Goal: Information Seeking & Learning: Learn about a topic

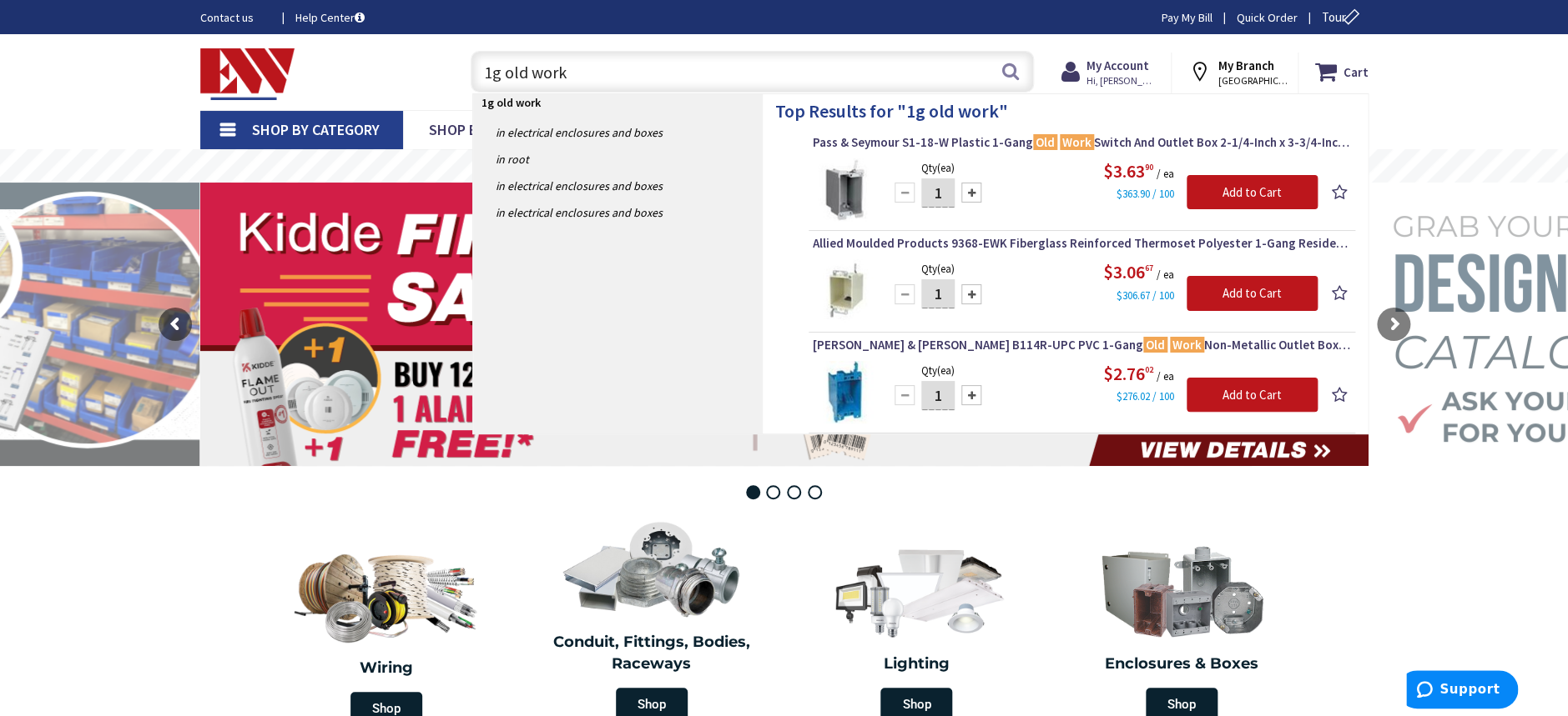
drag, startPoint x: 601, startPoint y: 70, endPoint x: 429, endPoint y: 54, distance: 172.7
click at [429, 54] on div "Toggle Nav 1g old work 1g old work Search Cart My Cart Close" at bounding box center [784, 71] width 1193 height 55
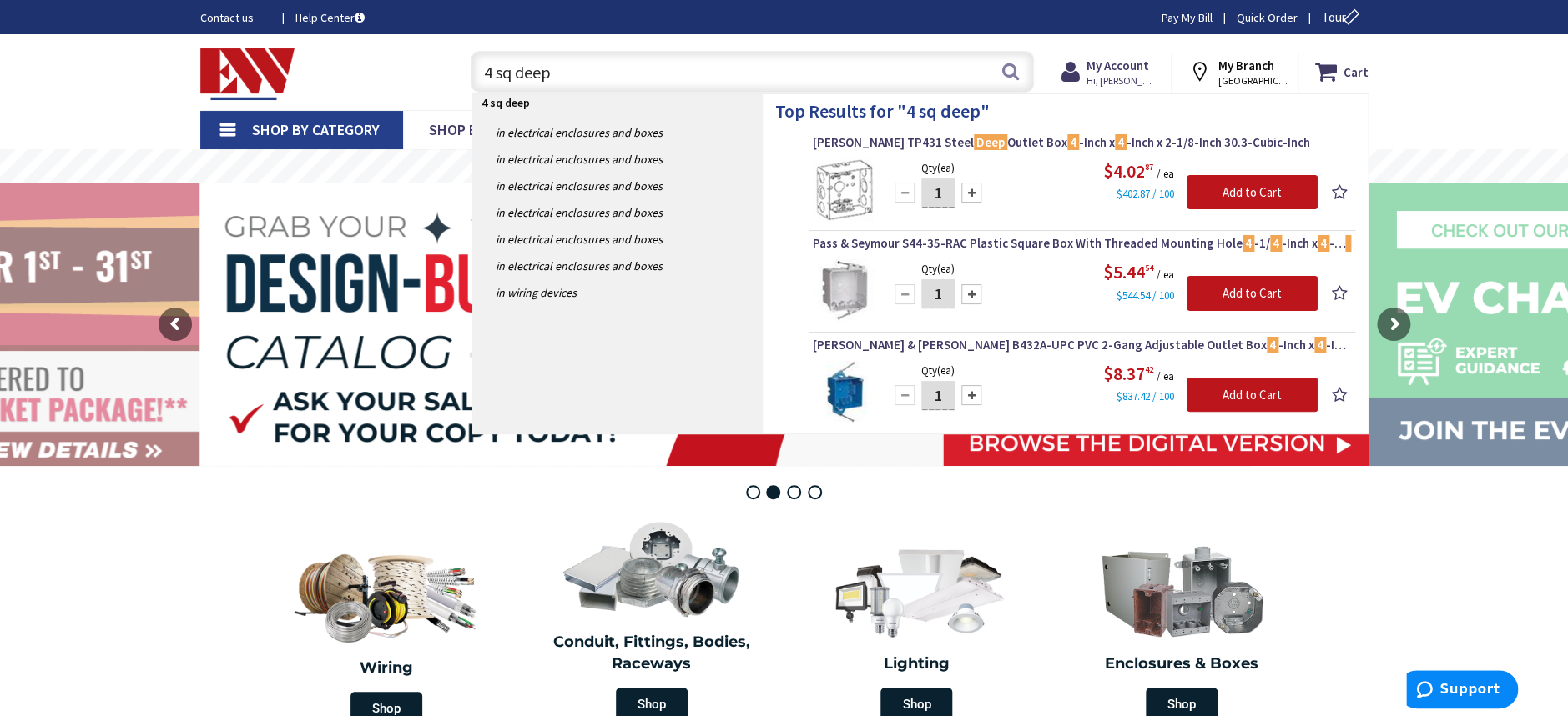
drag, startPoint x: 626, startPoint y: 71, endPoint x: 416, endPoint y: 77, distance: 210.1
click at [417, 76] on div "Toggle Nav 4 sq deep 4 sq deep Search Cart My Cart Close" at bounding box center [784, 71] width 1193 height 55
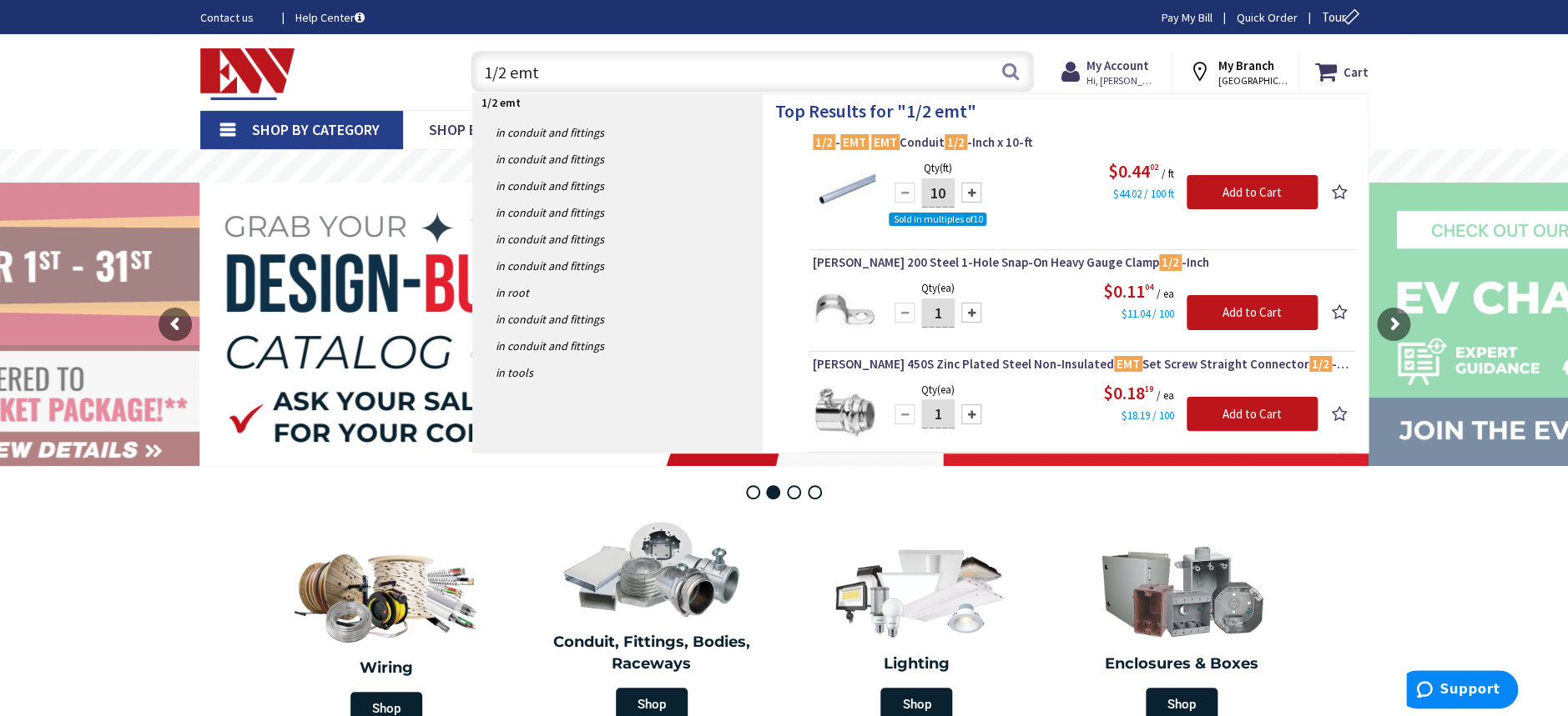
drag, startPoint x: 581, startPoint y: 85, endPoint x: 365, endPoint y: 81, distance: 216.0
click at [365, 81] on div "Toggle Nav 1/2 emt 1/2 emt Search Cart My Cart Close" at bounding box center [784, 71] width 1193 height 55
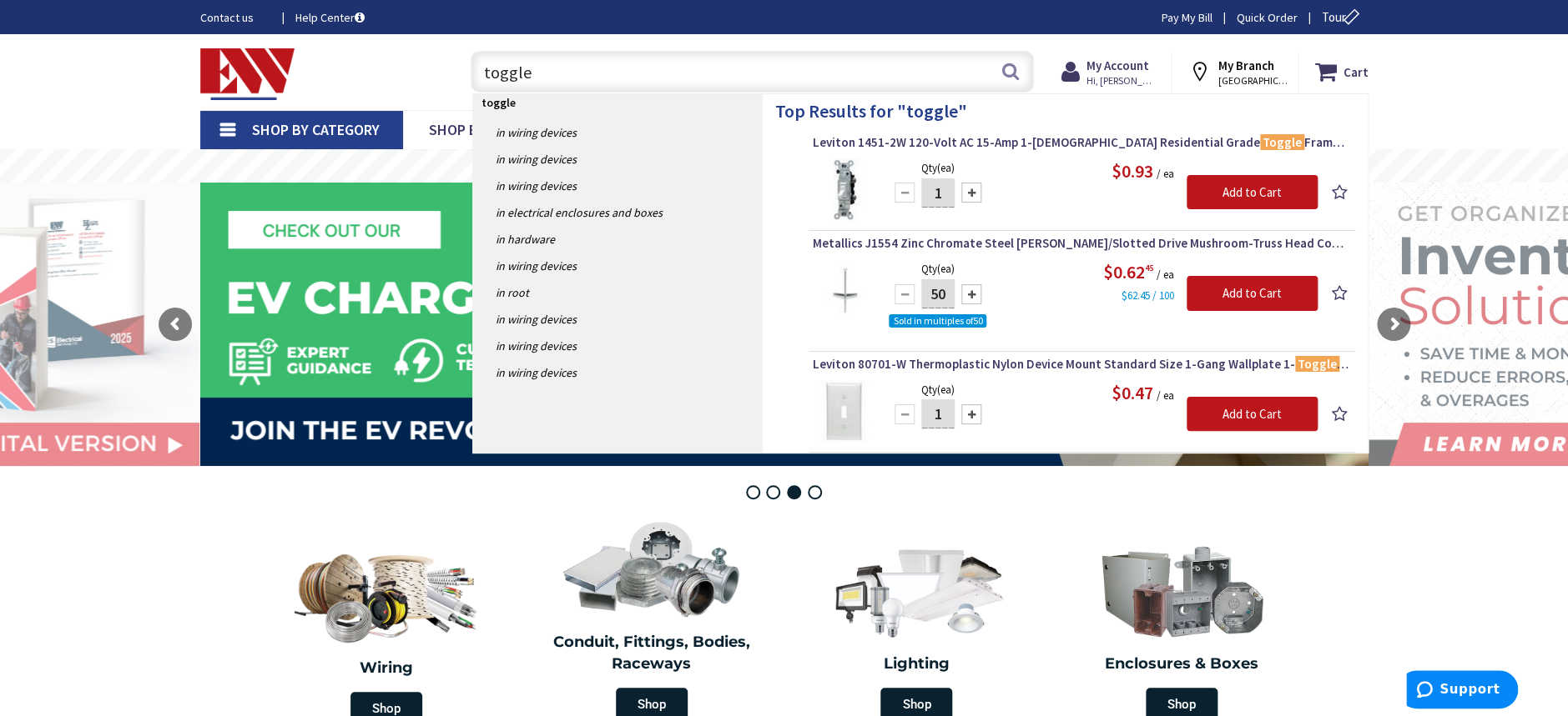
click at [585, 80] on input "toggle" at bounding box center [751, 71] width 564 height 42
drag, startPoint x: 609, startPoint y: 67, endPoint x: 391, endPoint y: 66, distance: 218.0
click at [391, 66] on div "Toggle Nav toggle toggle Search Cart My Cart Close" at bounding box center [784, 71] width 1193 height 55
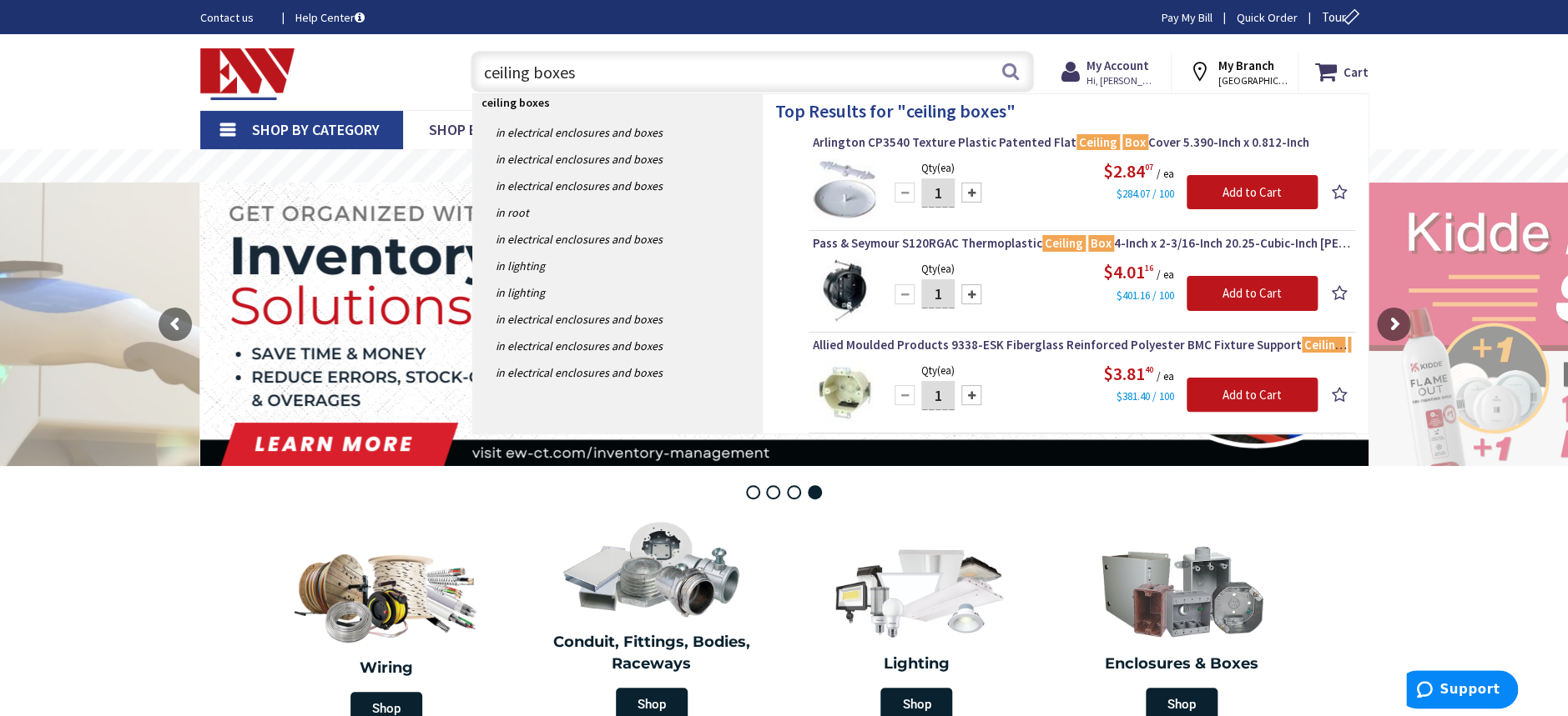
click at [533, 64] on input "ceiling boxes" at bounding box center [751, 71] width 564 height 42
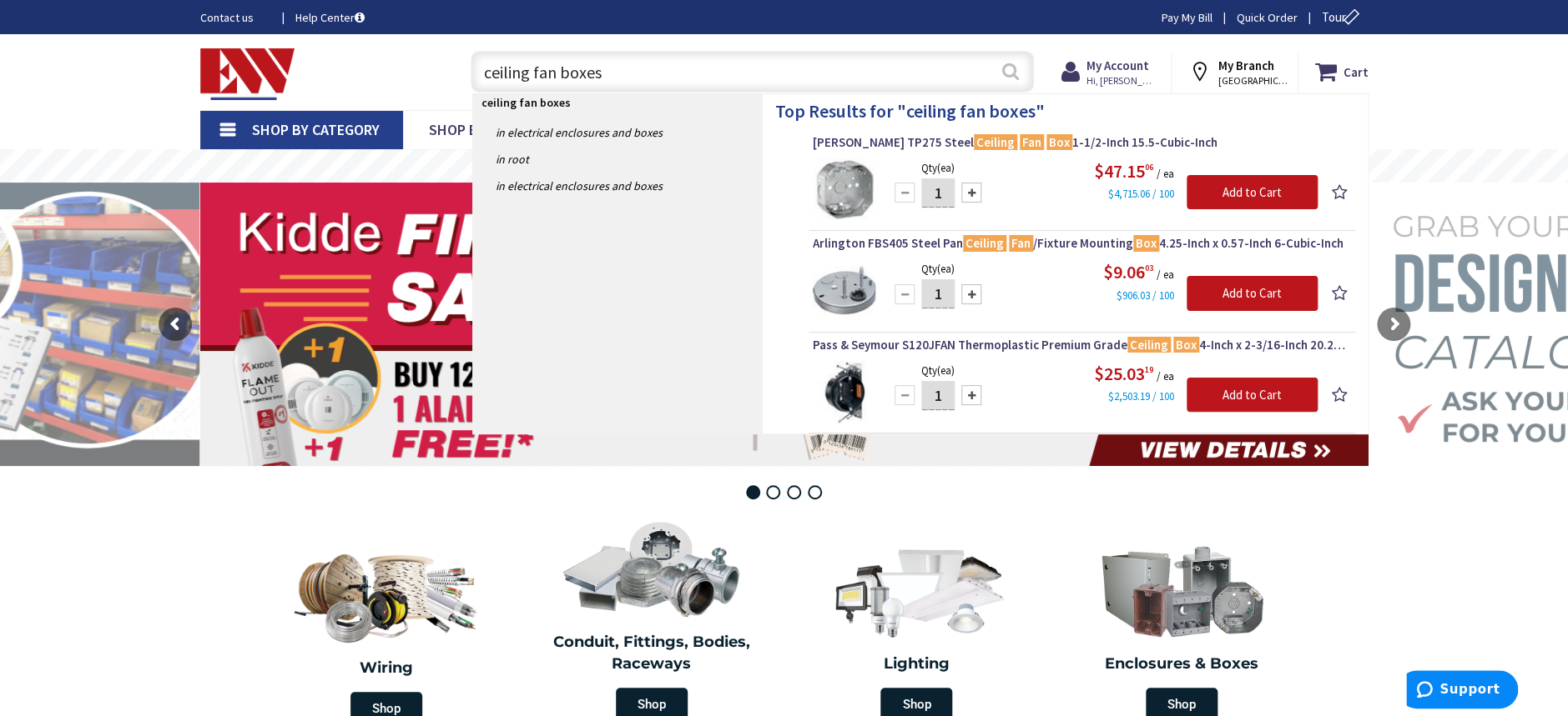
type input "ceiling fan boxes"
click at [1011, 77] on button "Search" at bounding box center [1010, 71] width 21 height 38
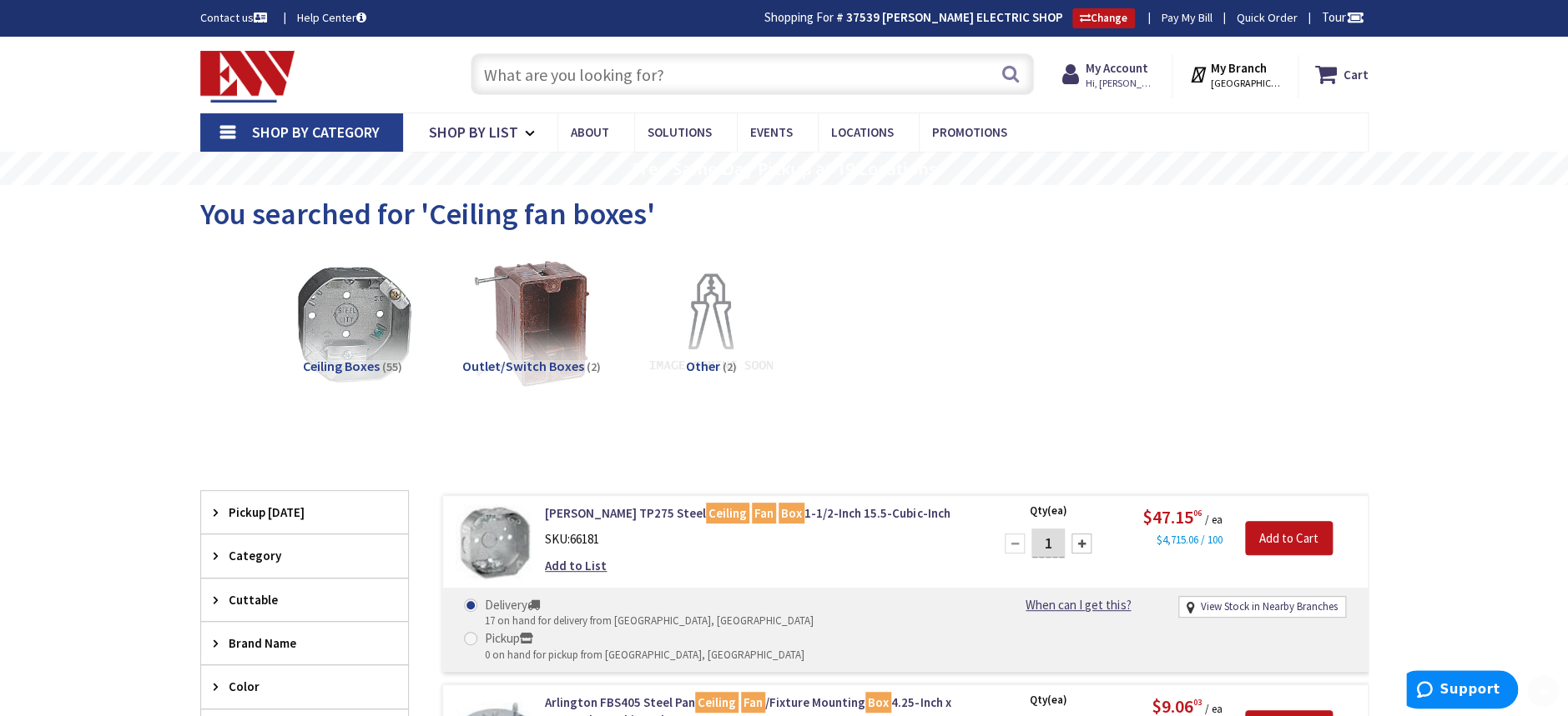
click at [577, 74] on input "text" at bounding box center [751, 74] width 564 height 42
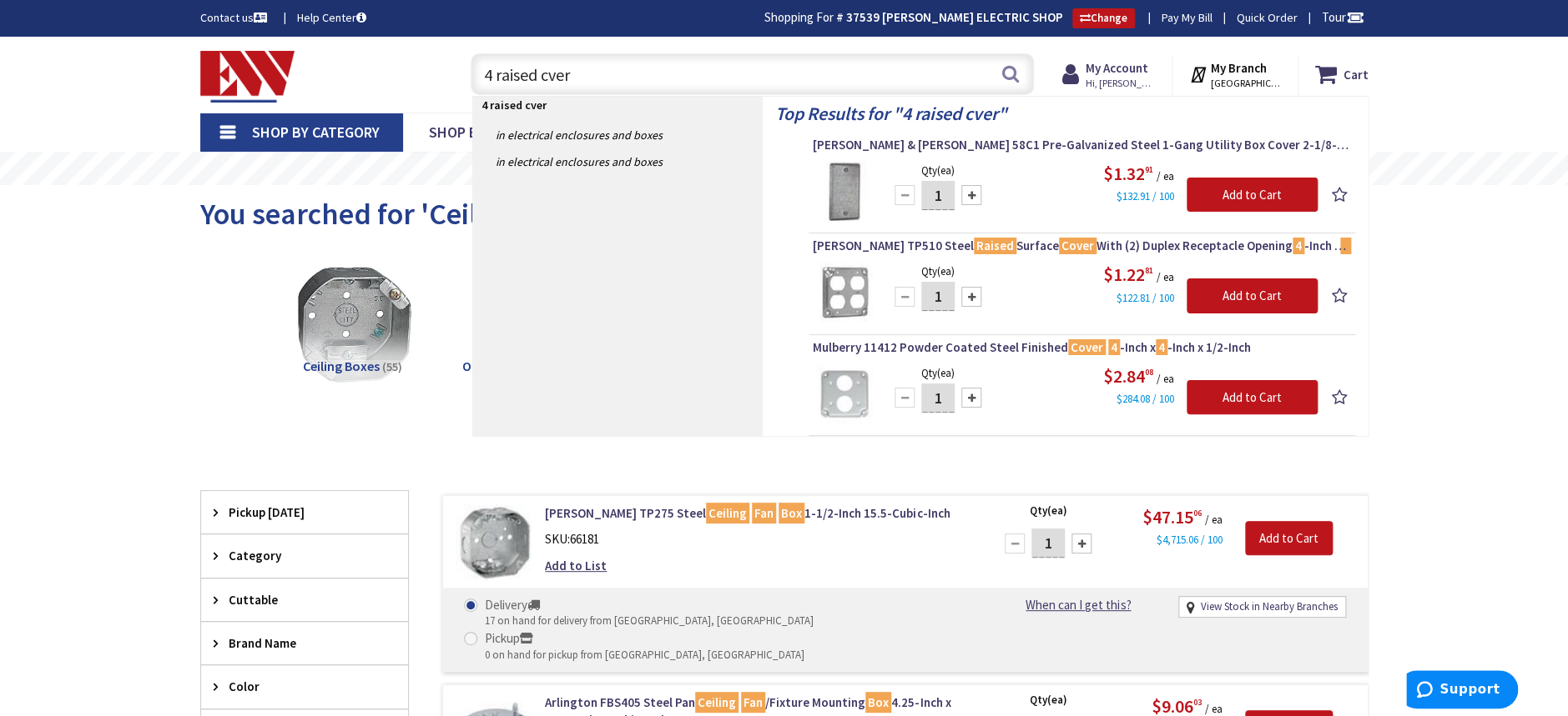
click at [554, 74] on input "4 raised cver" at bounding box center [751, 74] width 564 height 42
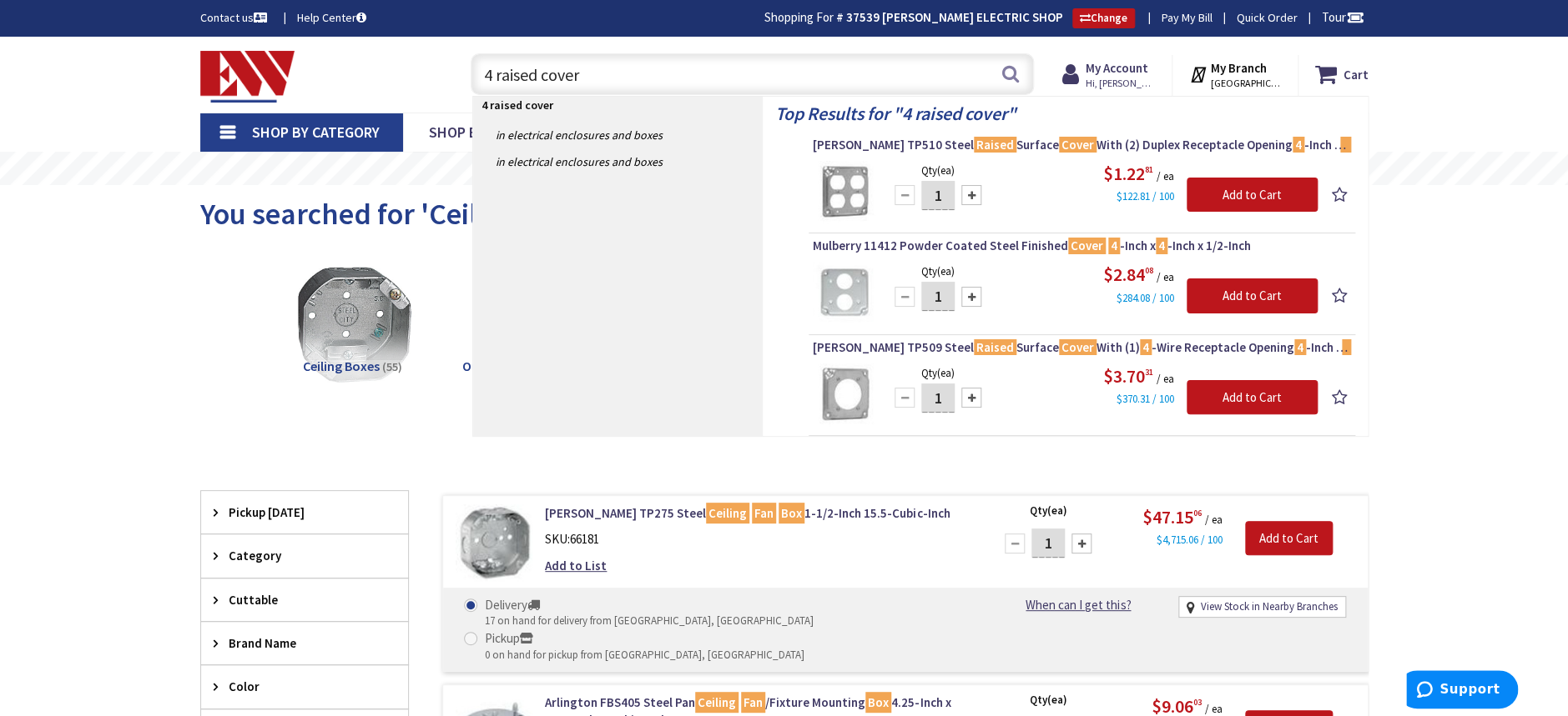
click at [496, 69] on input "4 raised cover" at bounding box center [751, 74] width 564 height 42
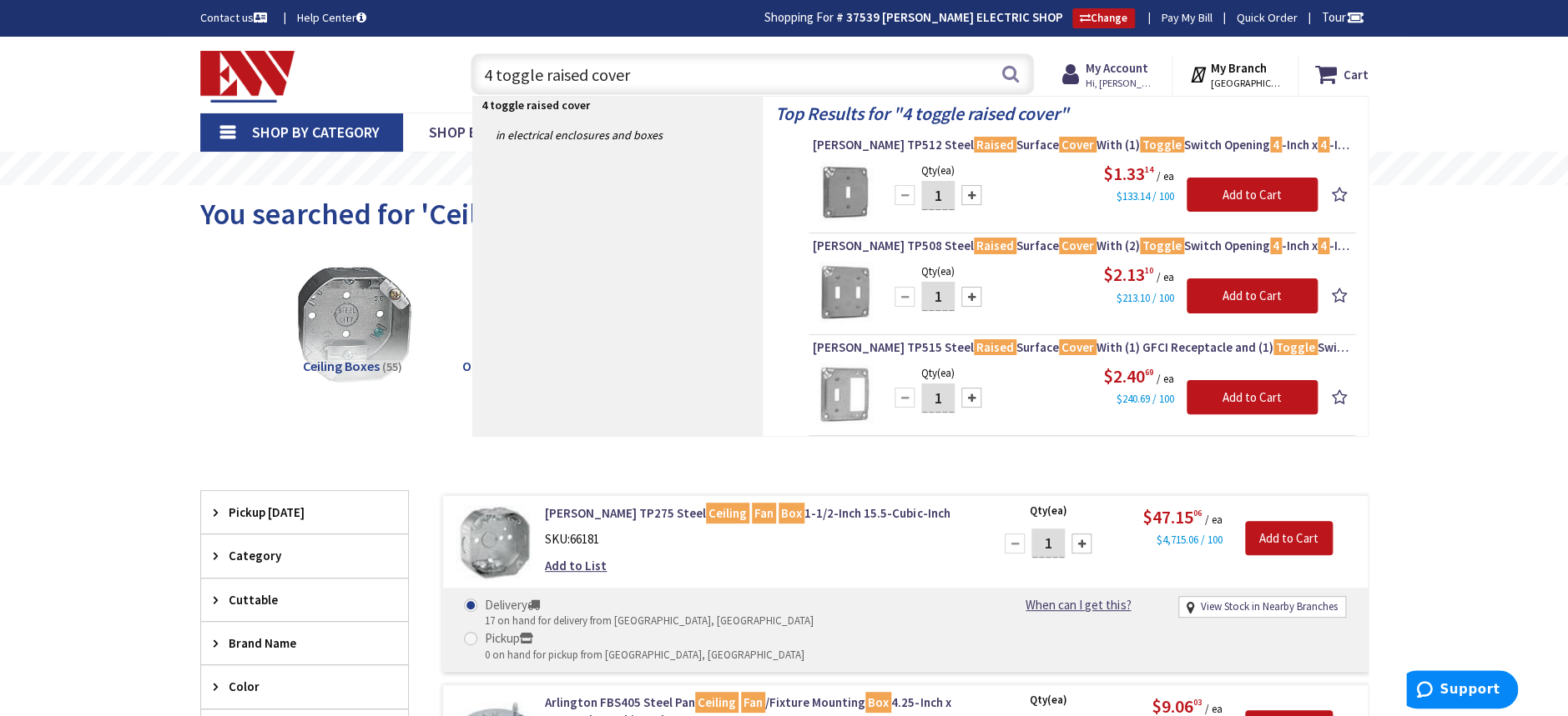
type input "4 toggle raised cover"
drag, startPoint x: 708, startPoint y: 70, endPoint x: 410, endPoint y: 90, distance: 298.7
click at [410, 90] on div "Toggle Nav 4 toggle raised cover 4 toggle raised cover Search Cart My Cart Close" at bounding box center [784, 74] width 1193 height 55
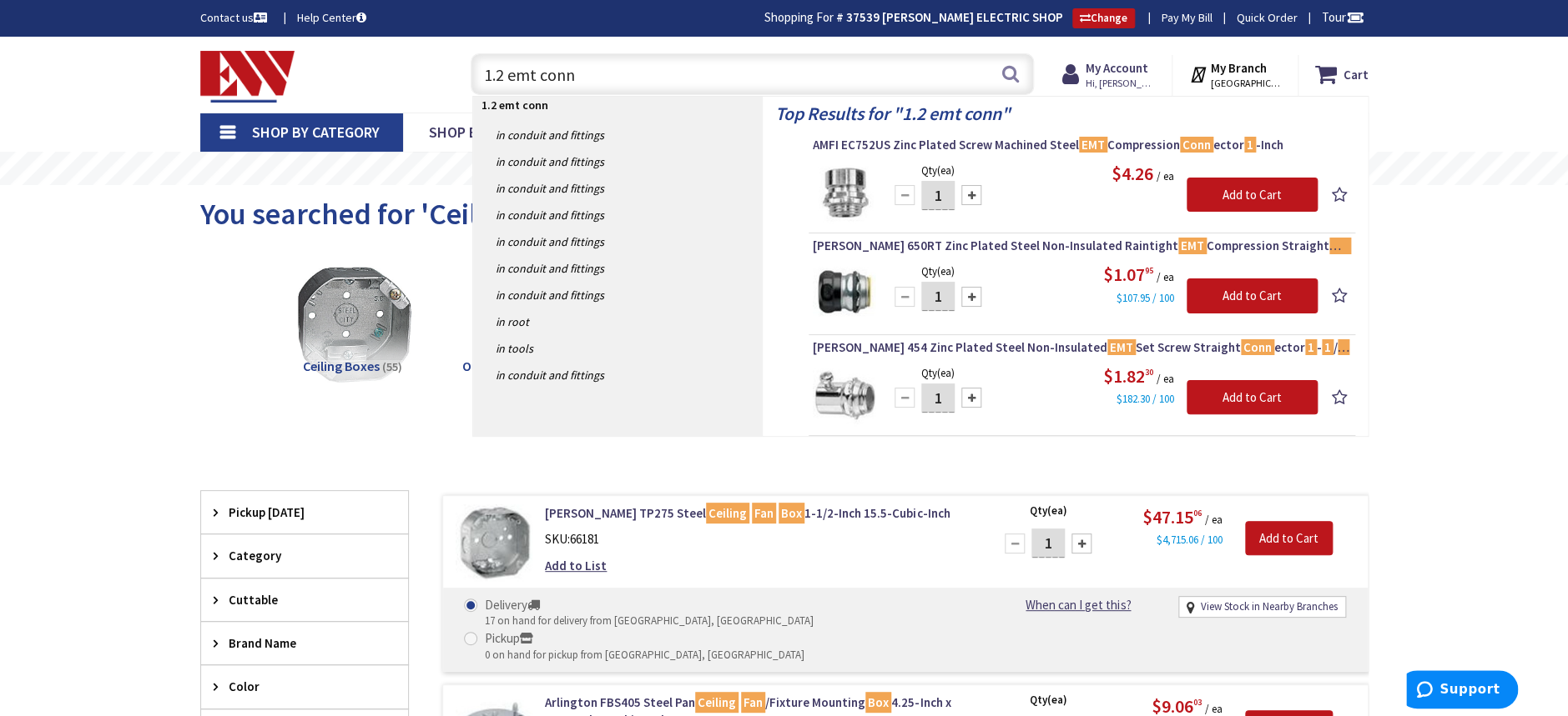
click at [494, 75] on input "1.2 emt conn" at bounding box center [751, 74] width 564 height 42
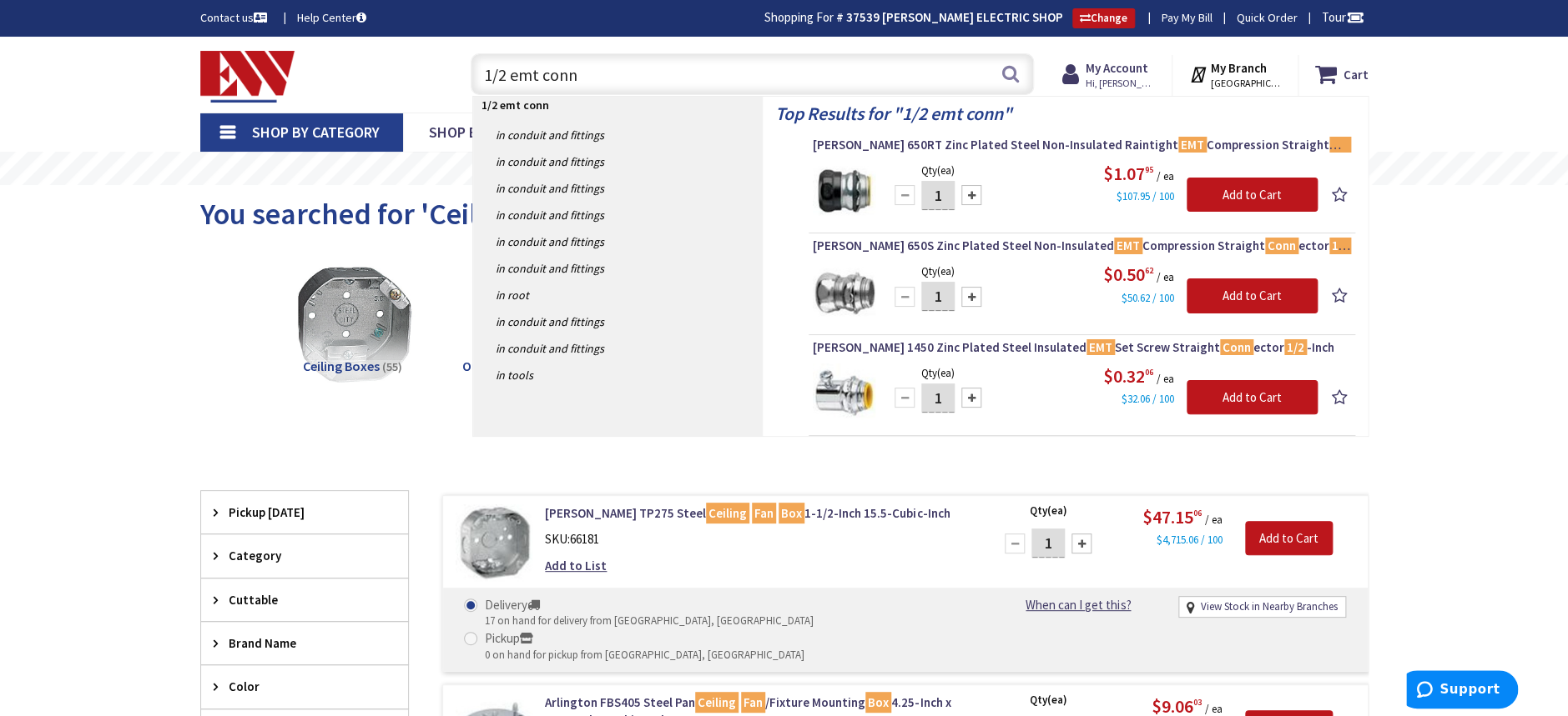
drag, startPoint x: 602, startPoint y: 66, endPoint x: 354, endPoint y: 86, distance: 248.8
click at [354, 86] on div "Toggle Nav 1/2 emt conn 1/2 emt conn Search Cart My Cart Close You have no item…" at bounding box center [784, 74] width 1193 height 55
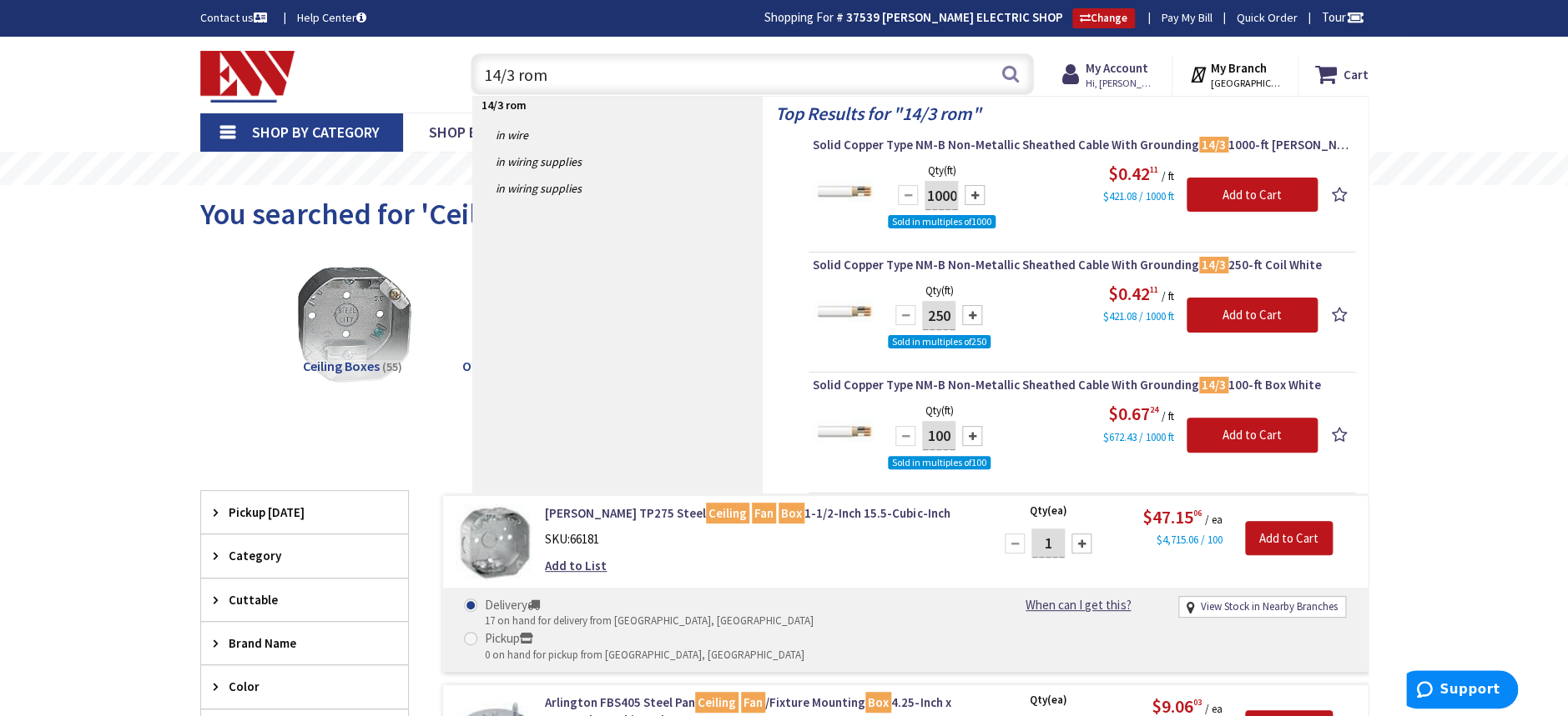
type input "14/3 rom"
drag, startPoint x: 592, startPoint y: 68, endPoint x: 445, endPoint y: 71, distance: 147.0
click at [445, 71] on div "Toggle Nav 14/3 rom 14/3 rom Search Cart My Cart Close You have no items in you…" at bounding box center [784, 74] width 1193 height 55
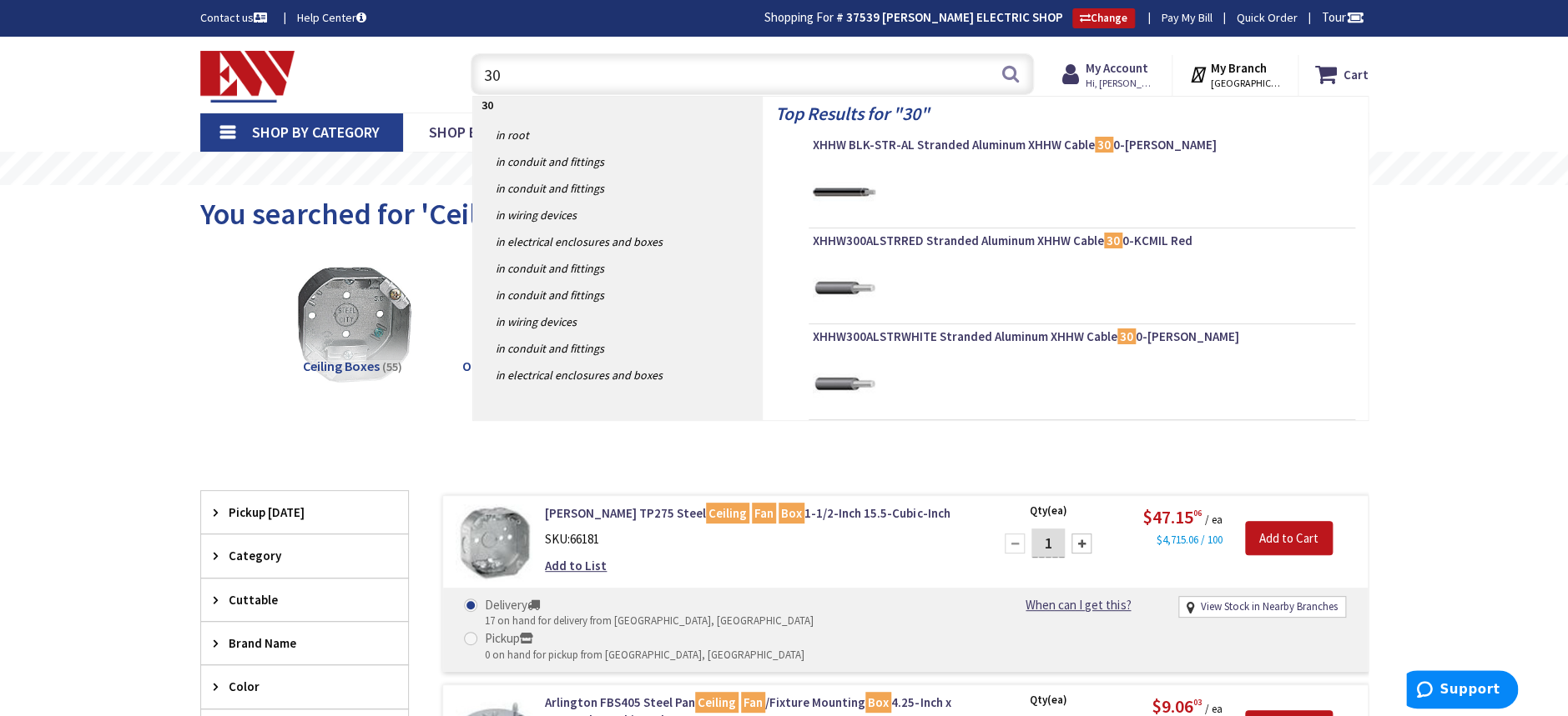
type input "3"
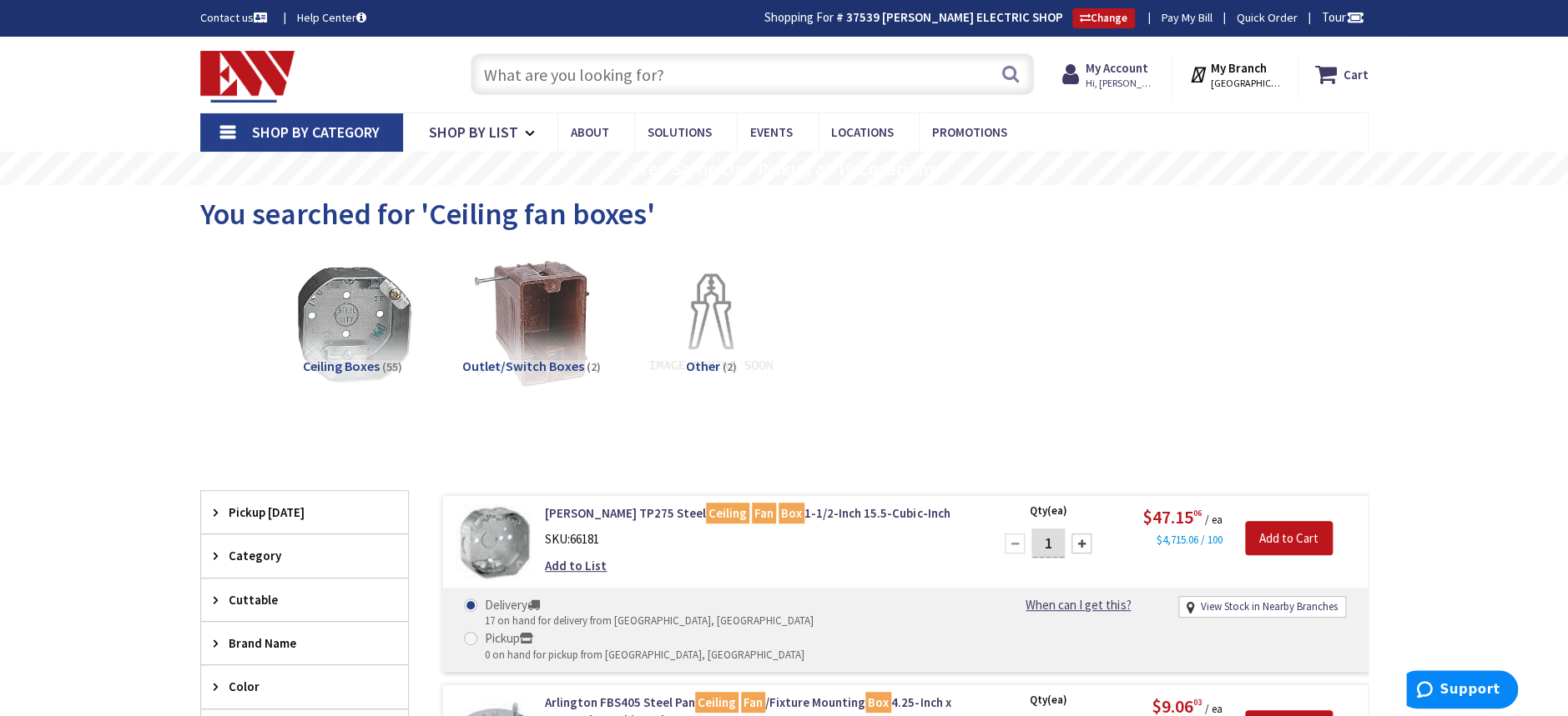
type input "`"
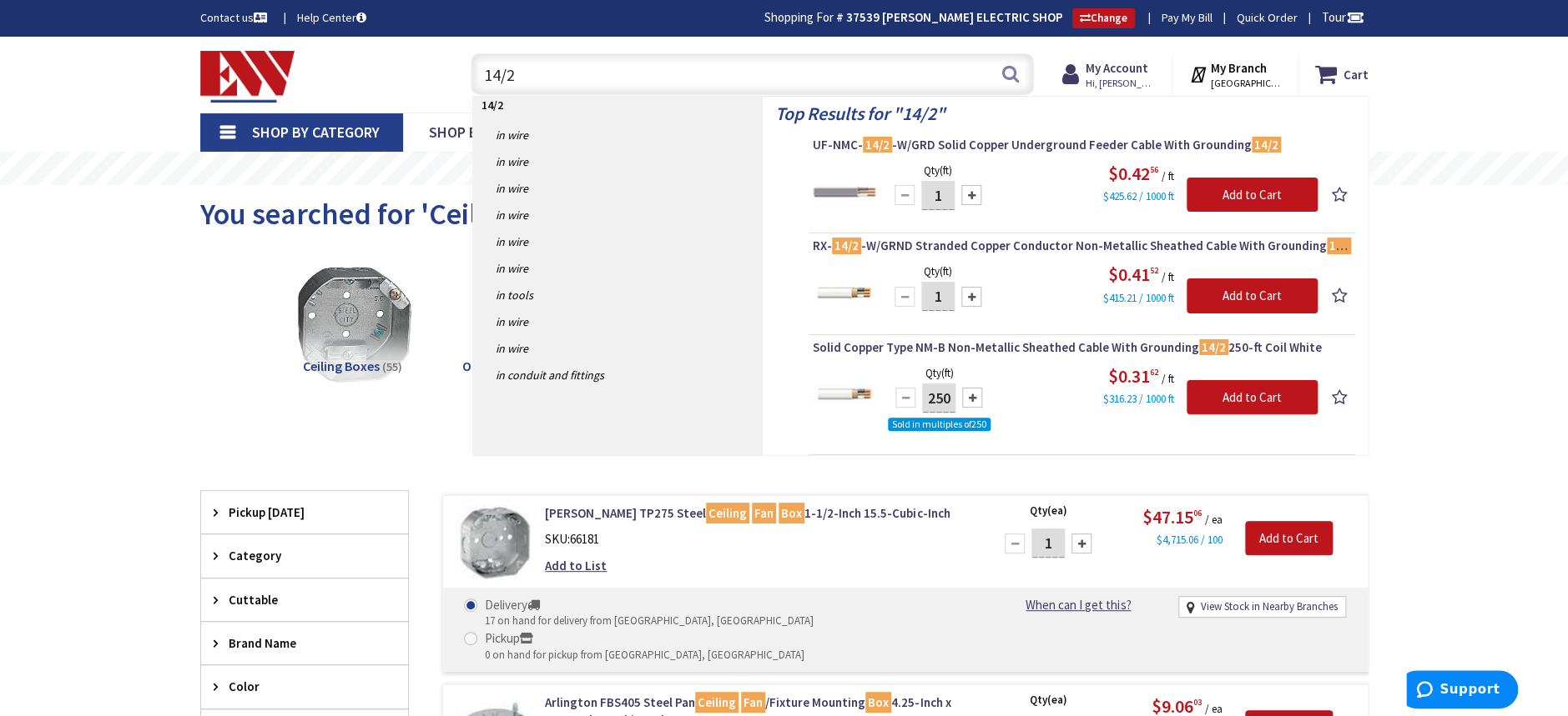
drag, startPoint x: 574, startPoint y: 72, endPoint x: 389, endPoint y: 61, distance: 185.3
click at [389, 61] on div "Toggle Nav 14/2 14/2 Search Cart My Cart Close You have no items in your shoppi…" at bounding box center [784, 74] width 1193 height 55
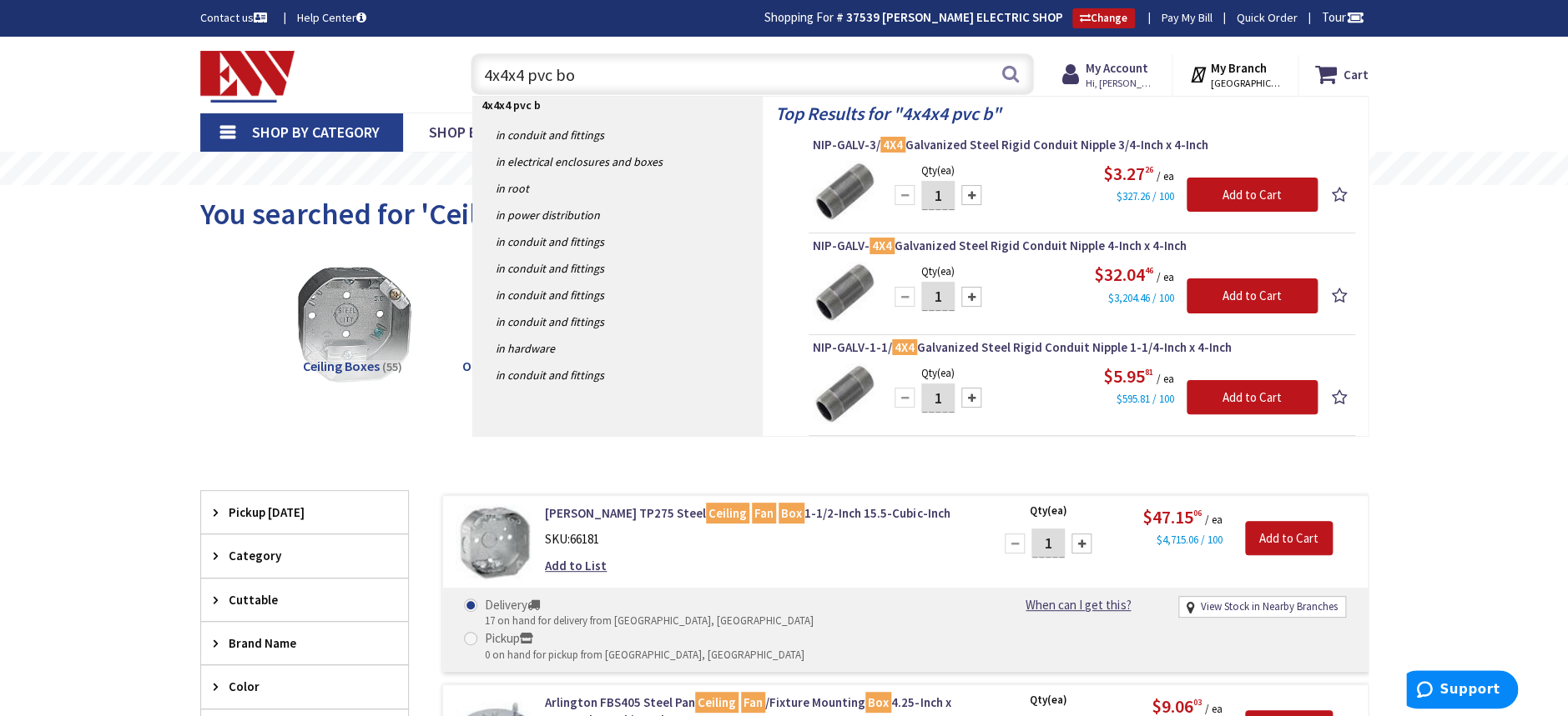
type input "4x4x4 pvc box"
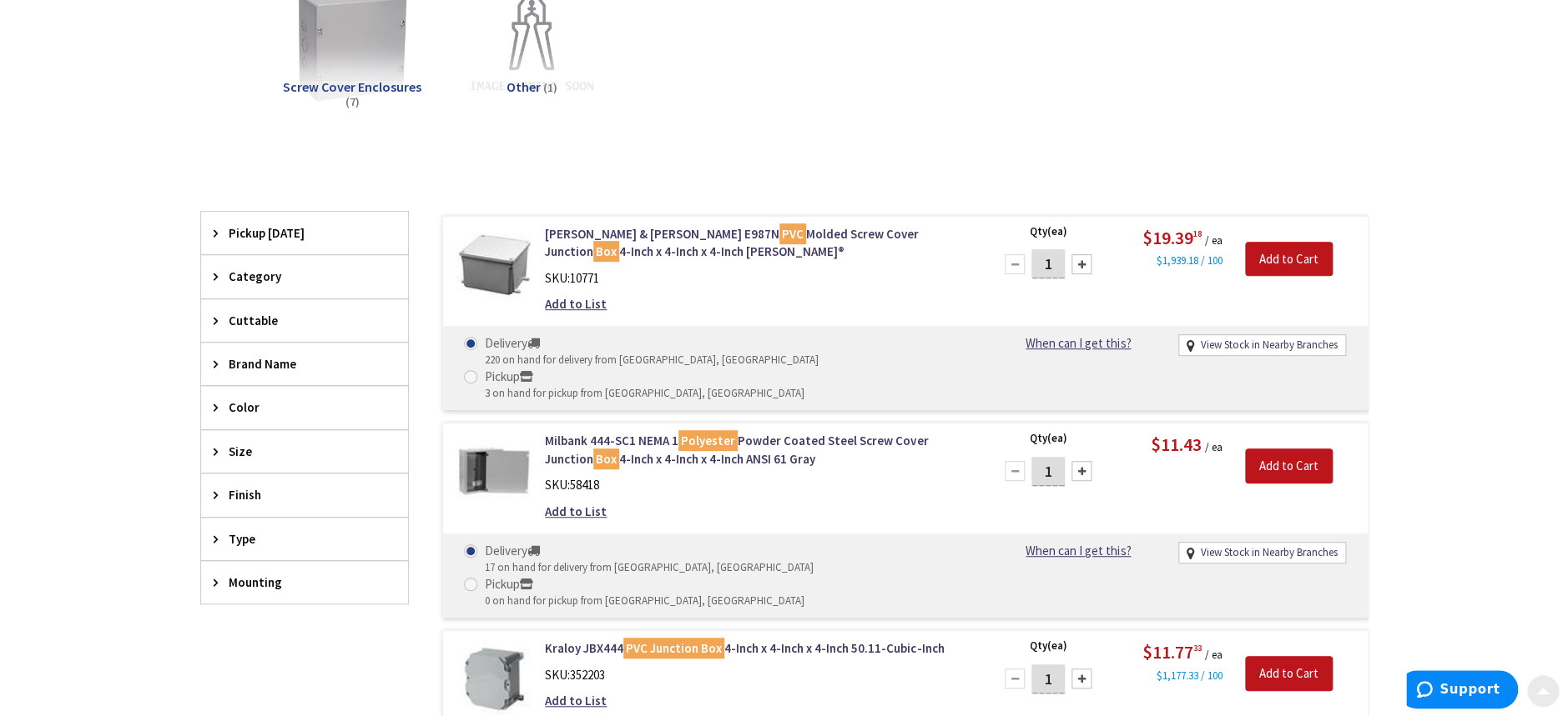
scroll to position [333, 0]
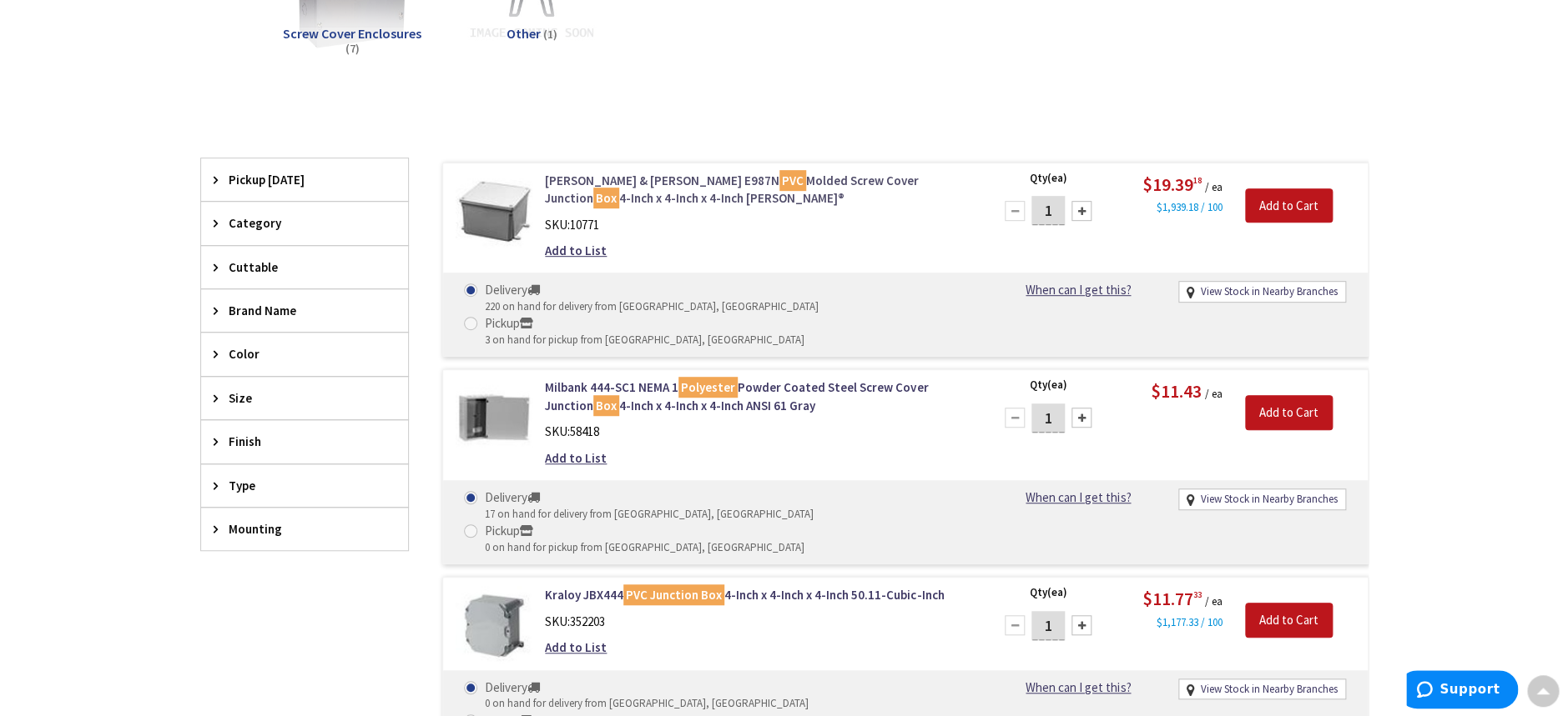
click at [626, 184] on link "Thomas & Betts E987N PVC Molded Screw Cover Junction Box 4-Inch x 4-Inch x 4-In…" at bounding box center [757, 190] width 424 height 36
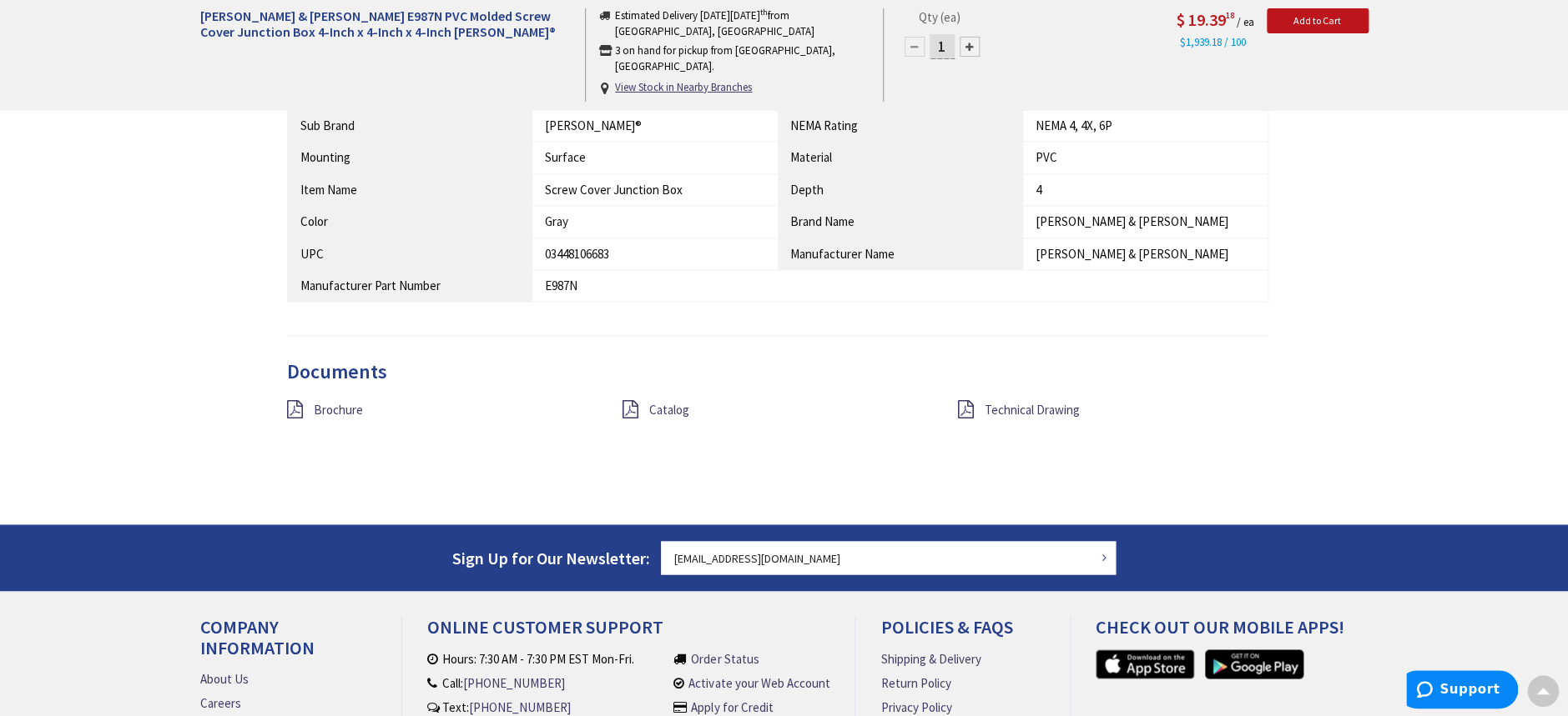
scroll to position [1114, 0]
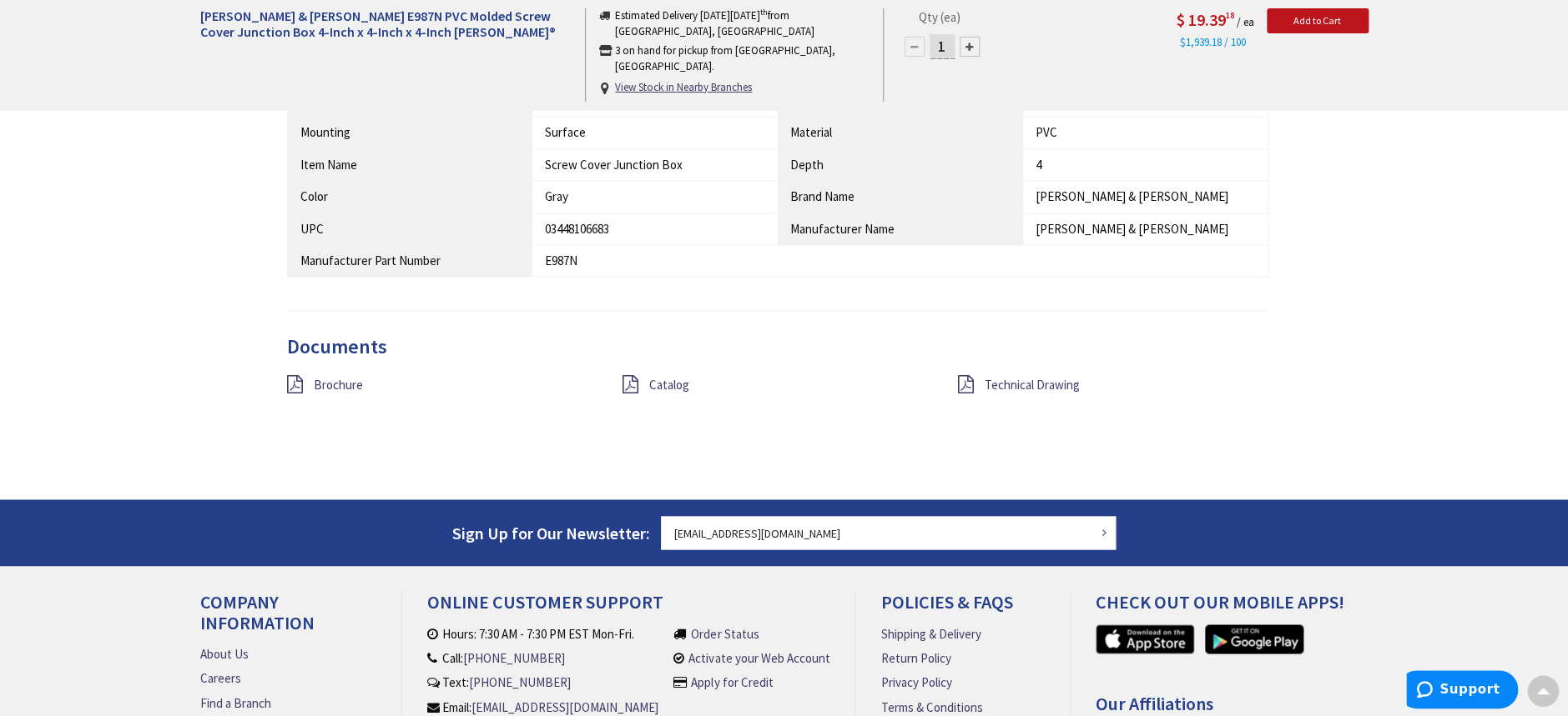
click at [1028, 372] on div "Documents Brochure Catalog Technical Drawing" at bounding box center [778, 386] width 982 height 101
click at [1029, 376] on div "Technical Drawing" at bounding box center [1112, 385] width 336 height 20
click at [1029, 378] on span "Technical Drawing" at bounding box center [1033, 384] width 95 height 16
click at [676, 393] on link "Catalog" at bounding box center [669, 385] width 40 height 18
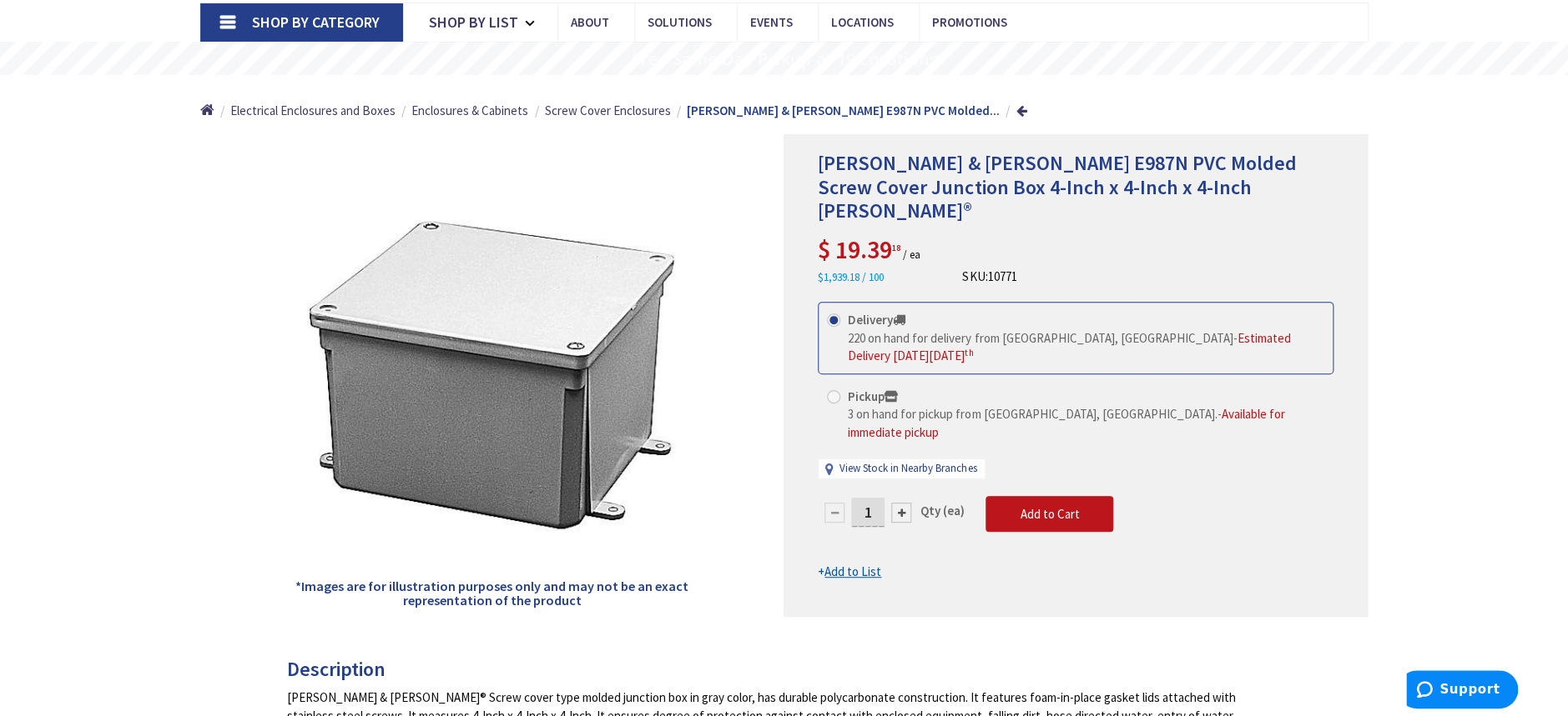
scroll to position [111, 0]
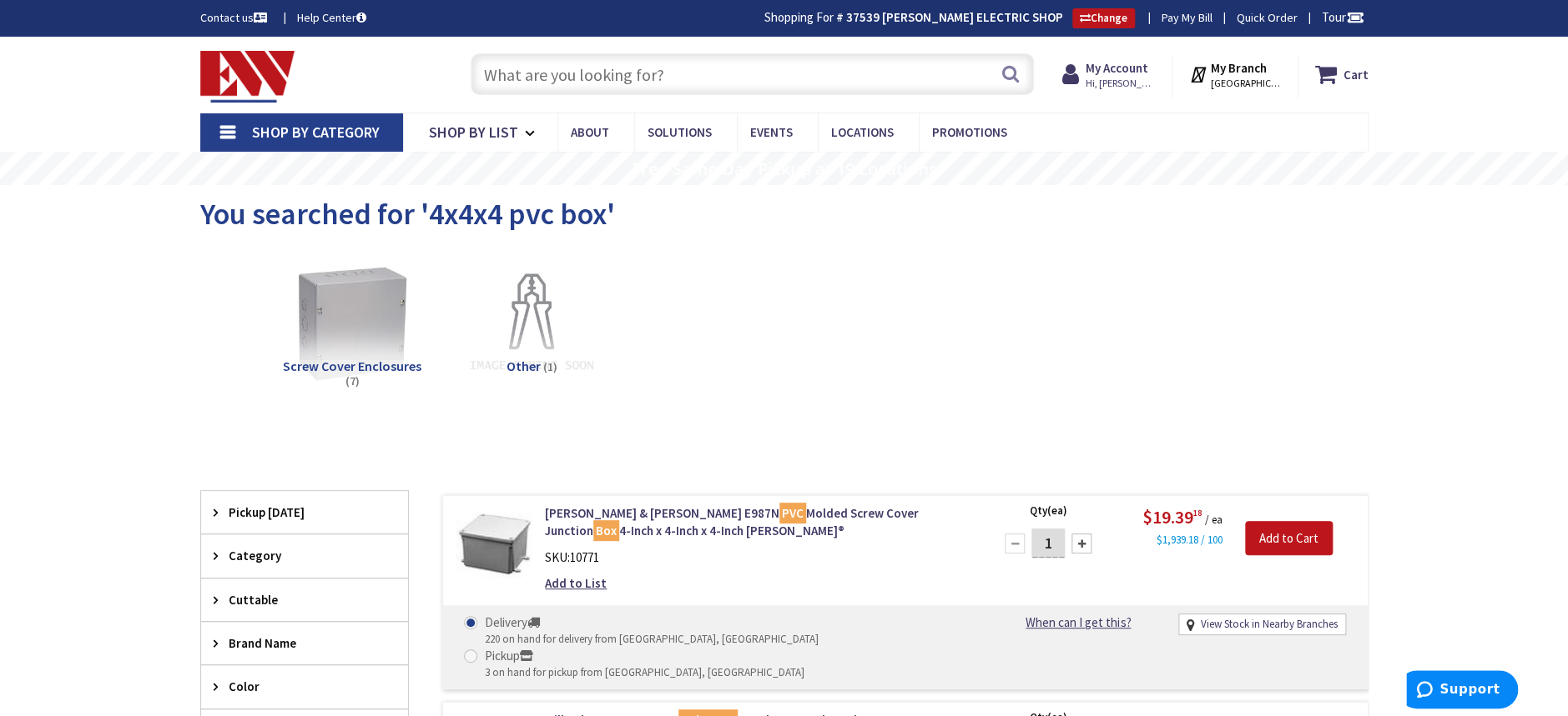
click at [537, 73] on input "text" at bounding box center [751, 74] width 564 height 42
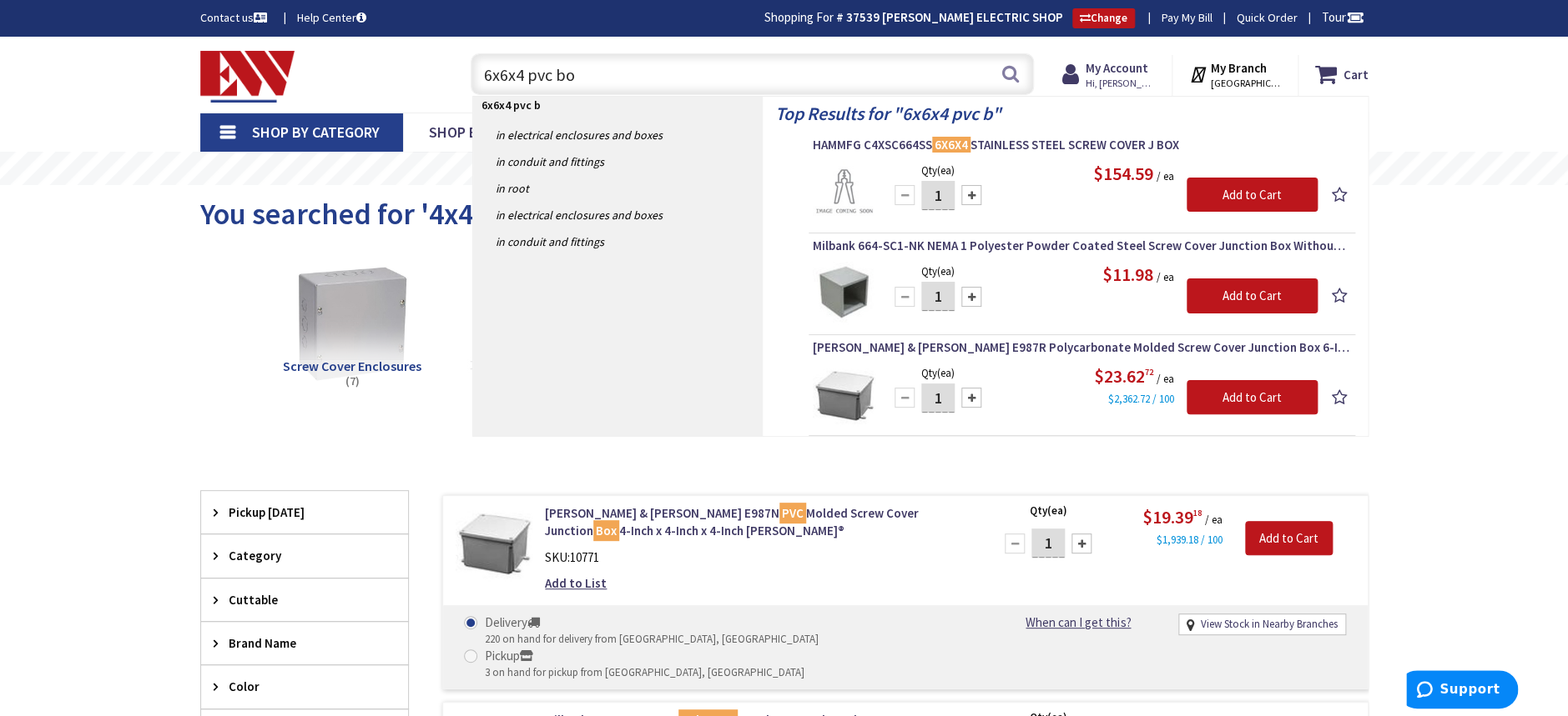
type input "6x6x4 pvc box"
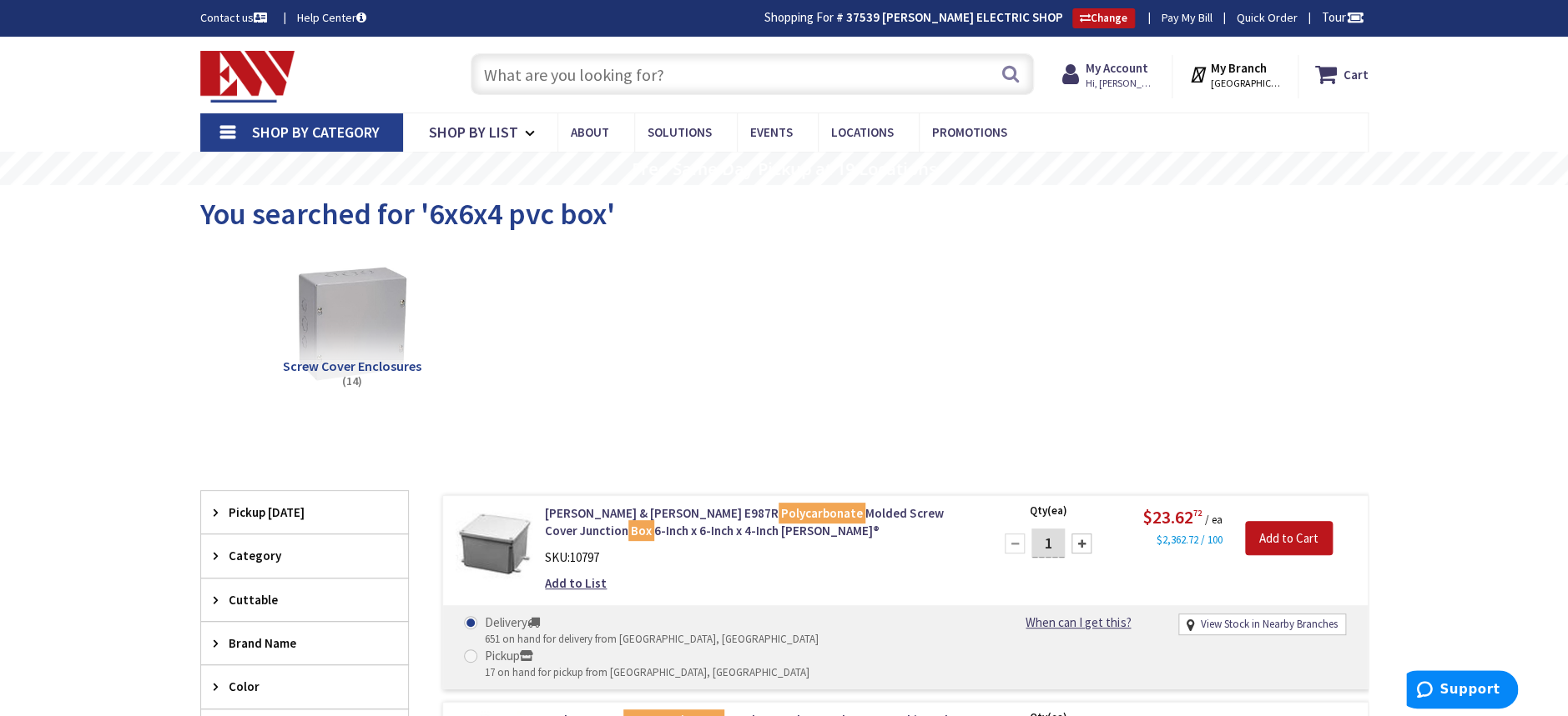
click at [523, 72] on input "text" at bounding box center [751, 74] width 564 height 42
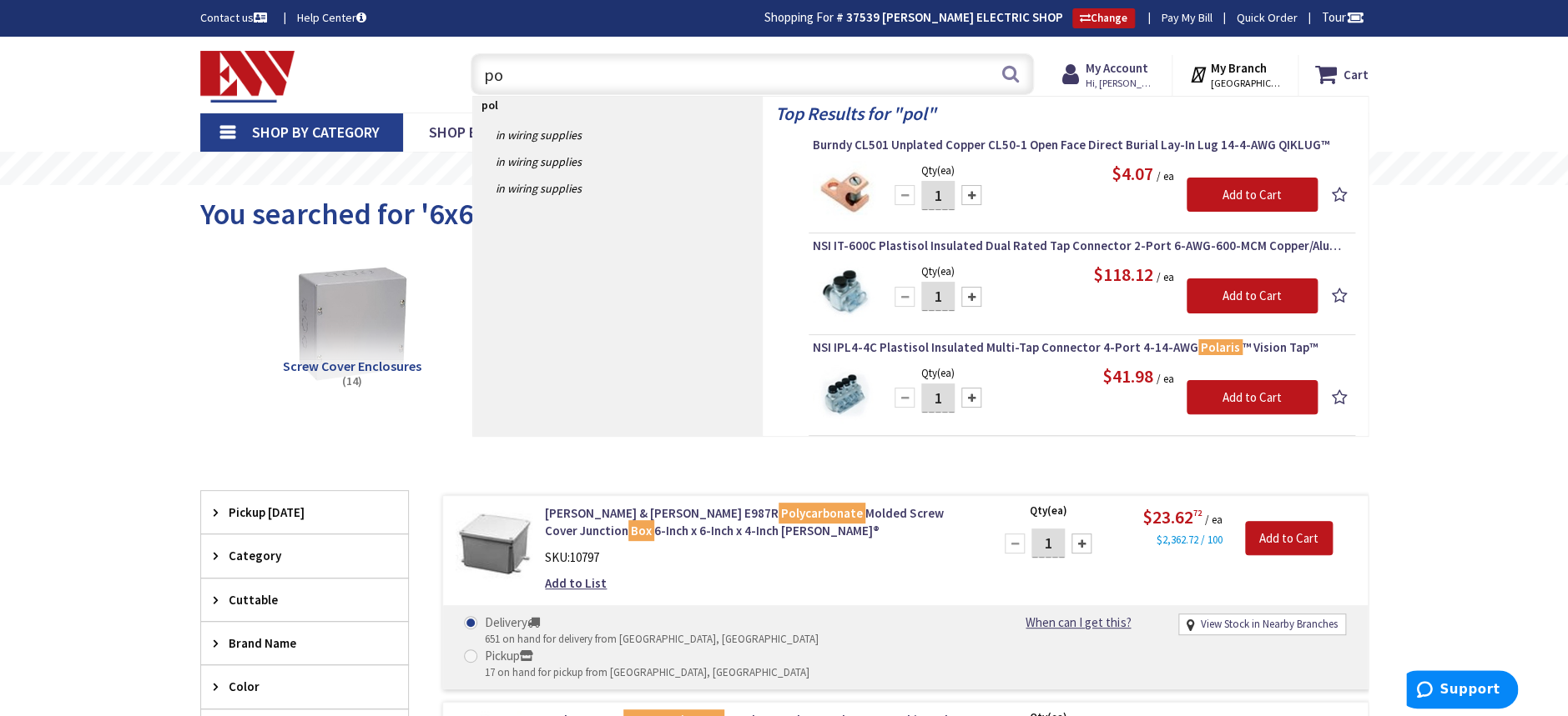
type input "p"
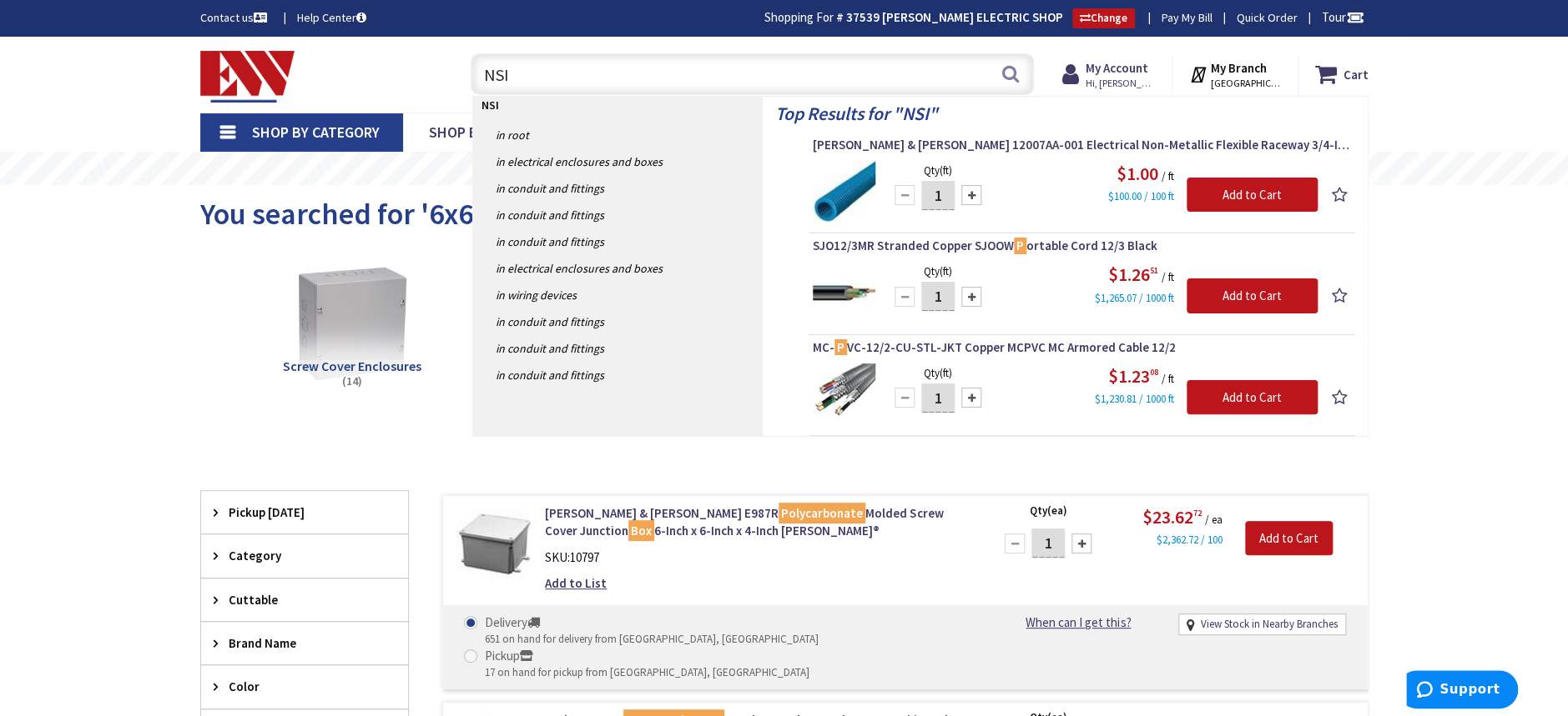
type input "NSI 4"
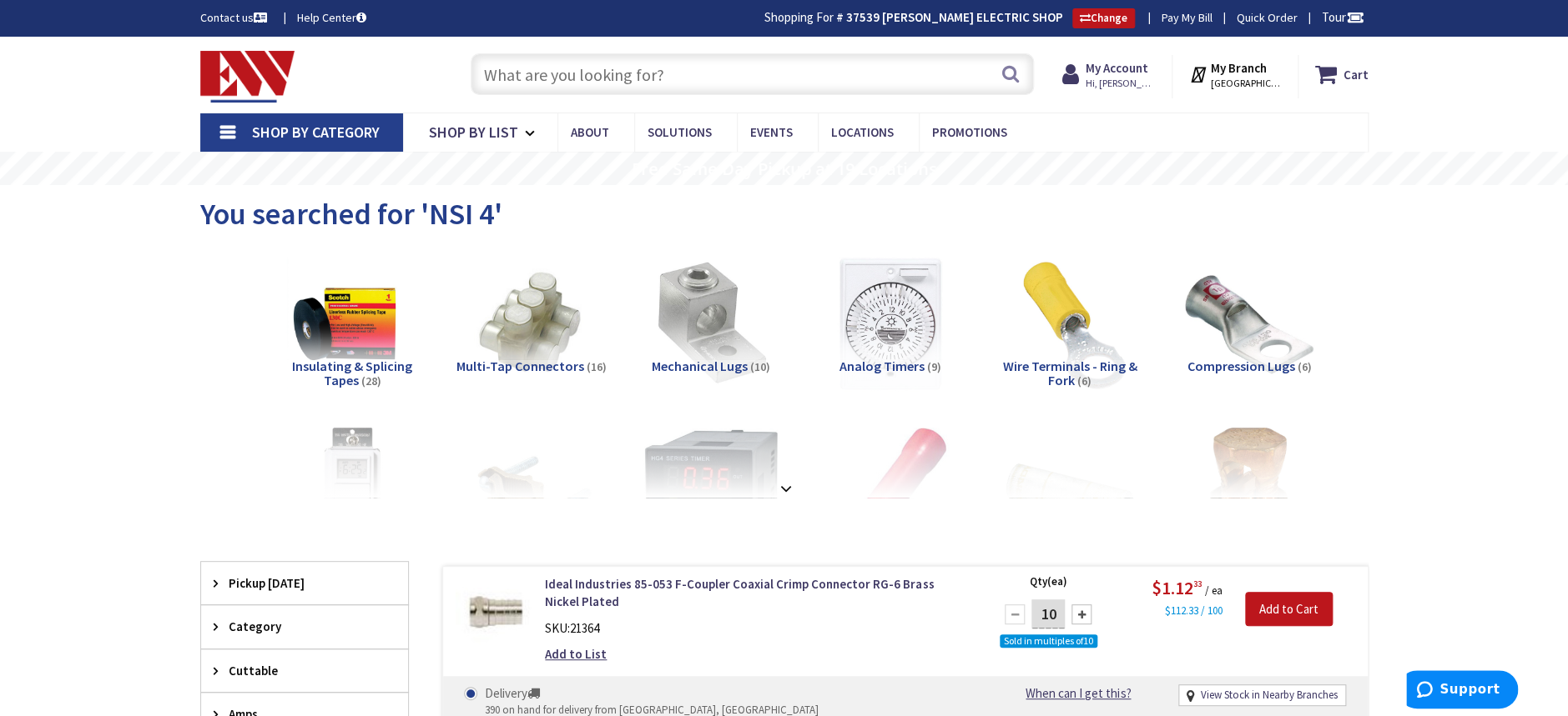
click at [626, 77] on input "text" at bounding box center [751, 74] width 564 height 42
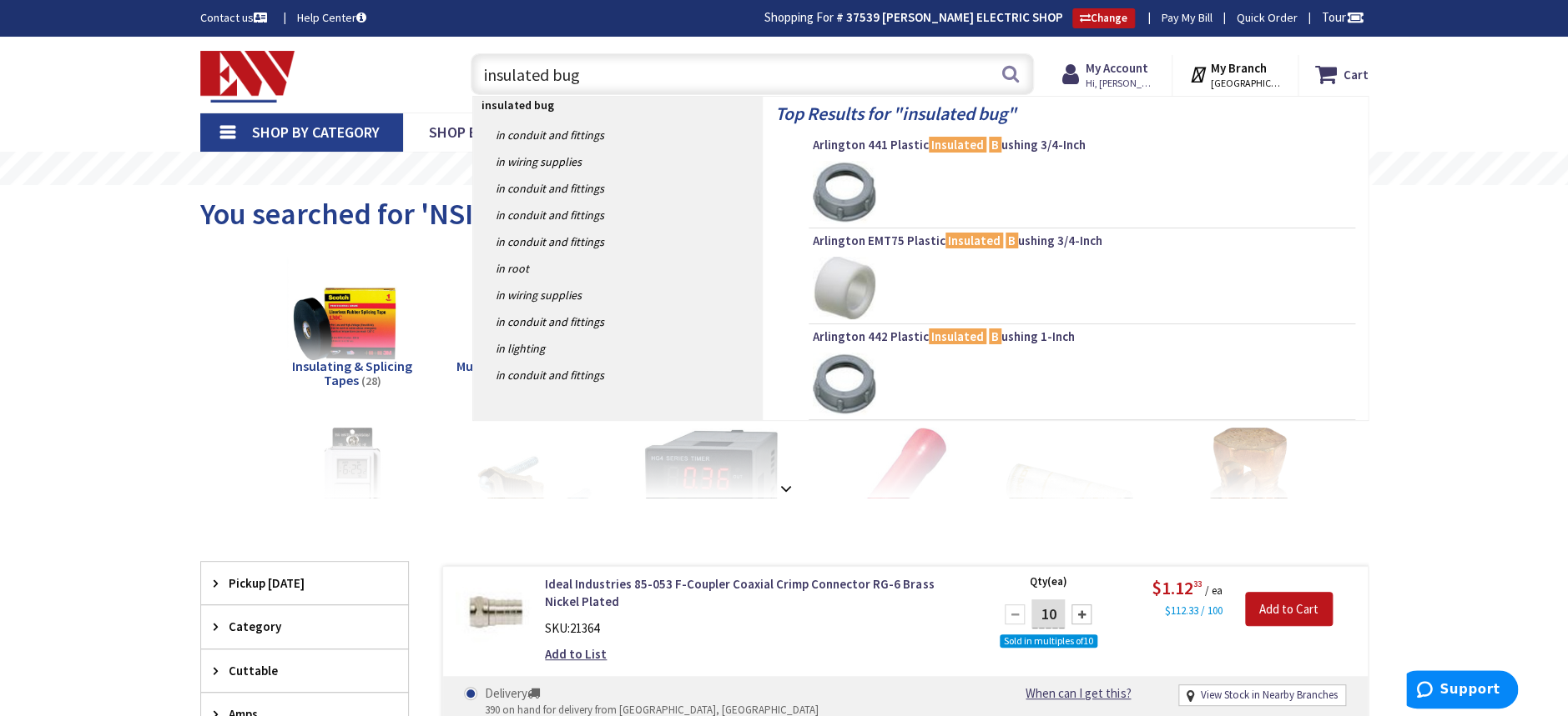
type input "insulated bugs"
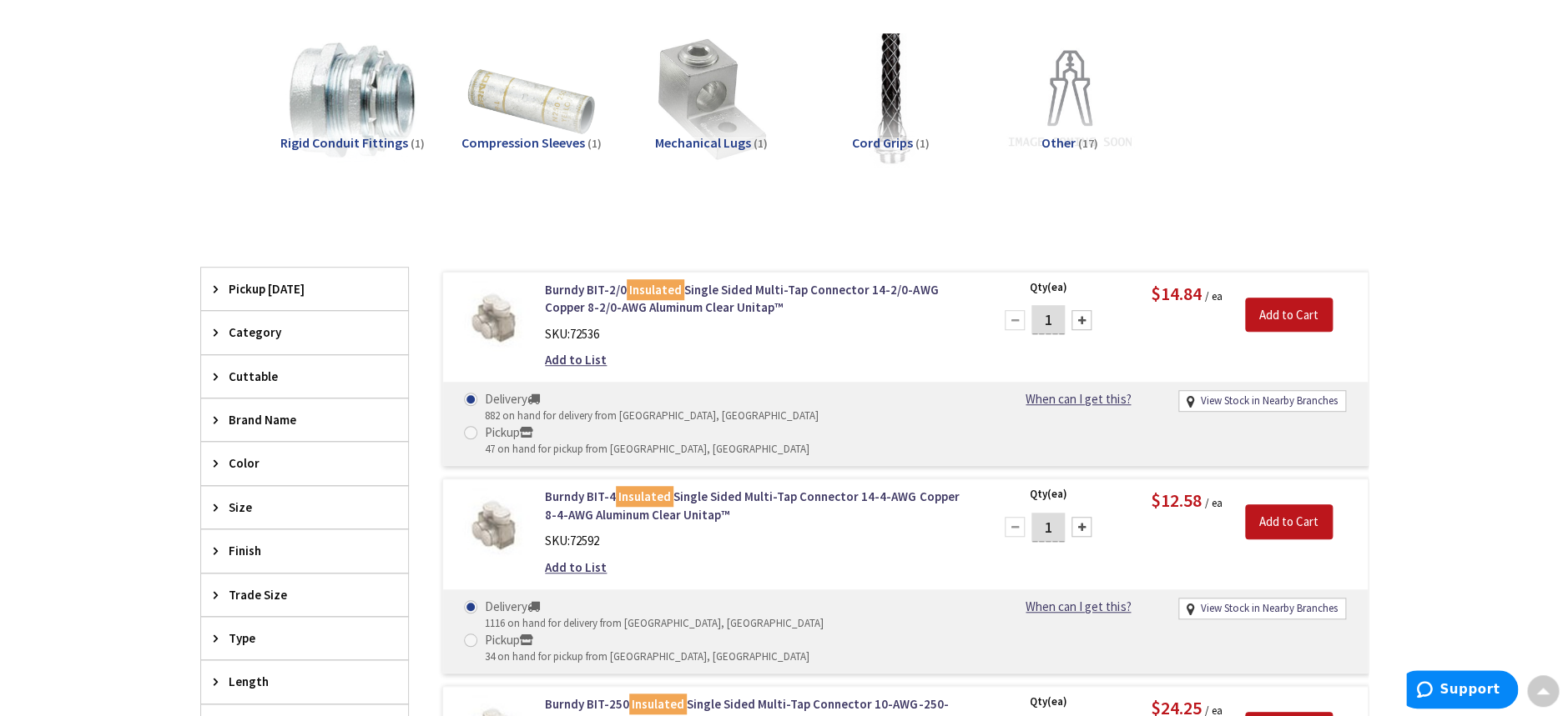
scroll to position [555, 0]
